Goal: Task Accomplishment & Management: Use online tool/utility

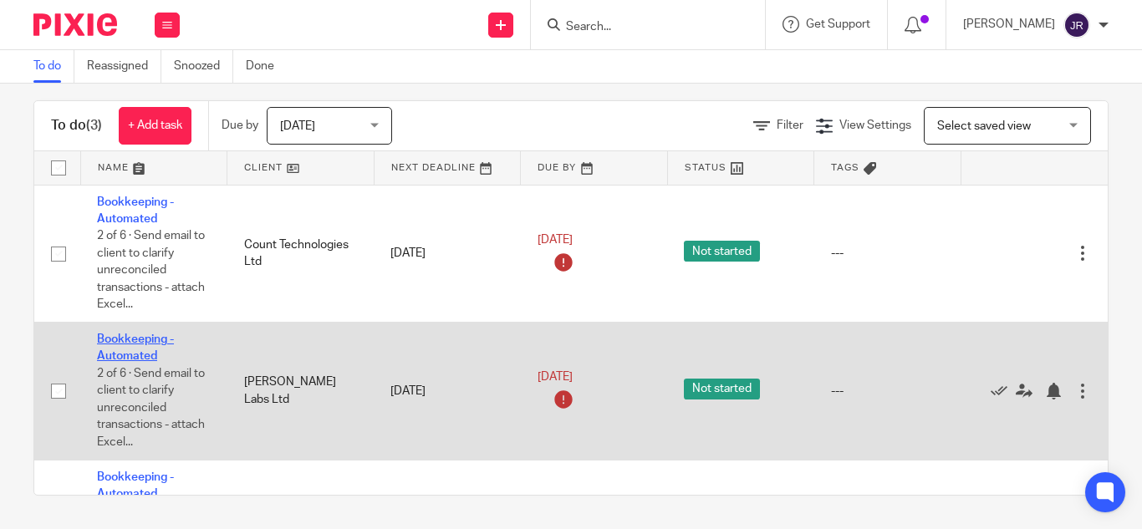
drag, startPoint x: 140, startPoint y: 346, endPoint x: 120, endPoint y: 337, distance: 22.8
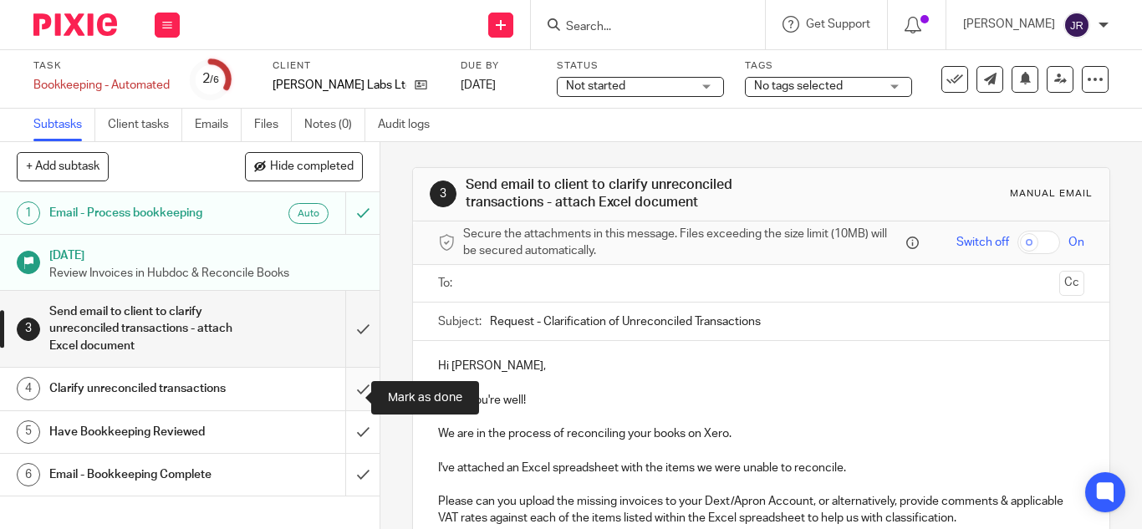
click at [336, 397] on input "submit" at bounding box center [190, 389] width 380 height 42
click at [335, 406] on input "submit" at bounding box center [190, 389] width 380 height 42
click at [344, 394] on input "submit" at bounding box center [190, 389] width 380 height 42
